Goal: Task Accomplishment & Management: Use online tool/utility

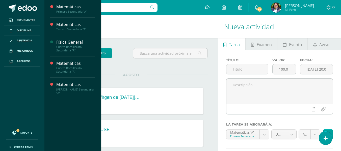
click at [66, 60] on span "Actividades" at bounding box center [71, 59] width 19 height 5
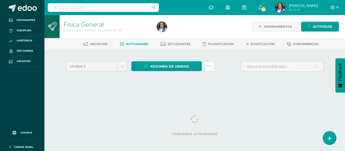
click at [206, 64] on link at bounding box center [210, 66] width 10 height 10
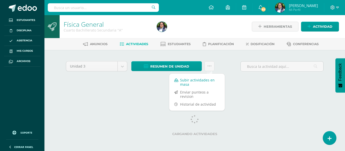
click at [198, 79] on link "Subir actividades en masa" at bounding box center [197, 82] width 56 height 12
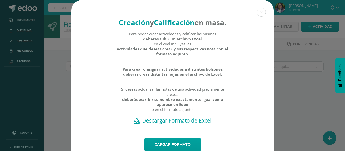
click at [154, 124] on h2 "Descargar Formato de Excel" at bounding box center [172, 120] width 184 height 7
click at [156, 148] on link "Cargar formato" at bounding box center [172, 144] width 57 height 13
